Goal: Task Accomplishment & Management: Manage account settings

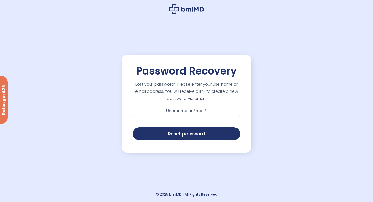
click at [189, 14] on icon at bounding box center [186, 9] width 35 height 10
click at [190, 10] on icon at bounding box center [186, 9] width 35 height 10
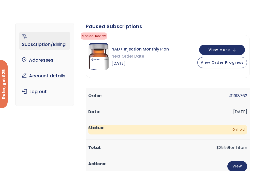
scroll to position [18, 0]
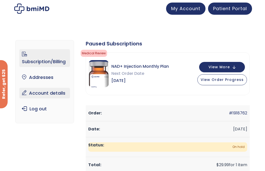
click at [59, 96] on link "Account details" at bounding box center [44, 93] width 50 height 11
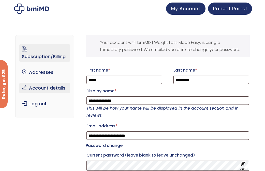
click at [48, 56] on link "Subscription/Billing" at bounding box center [44, 53] width 50 height 18
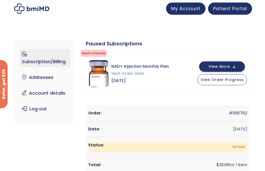
click at [222, 67] on span "View More" at bounding box center [218, 66] width 21 height 3
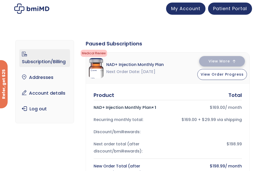
scroll to position [0, 0]
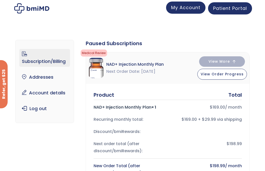
click at [193, 4] on link "My Account" at bounding box center [185, 8] width 39 height 12
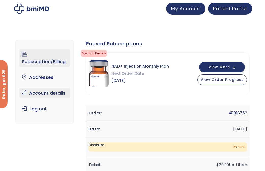
click at [48, 89] on link "Account details" at bounding box center [44, 93] width 50 height 11
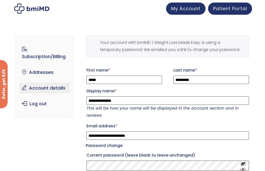
scroll to position [112, 0]
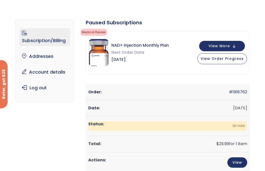
scroll to position [15, 0]
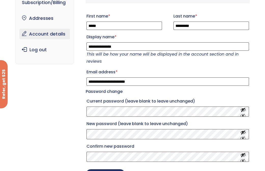
scroll to position [74, 0]
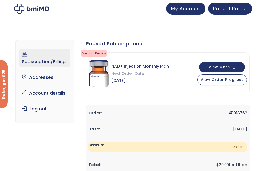
click at [30, 9] on img at bounding box center [31, 9] width 35 height 10
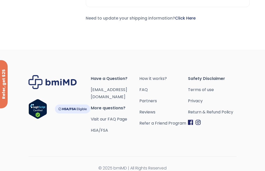
scroll to position [239, 0]
